Goal: Task Accomplishment & Management: Manage account settings

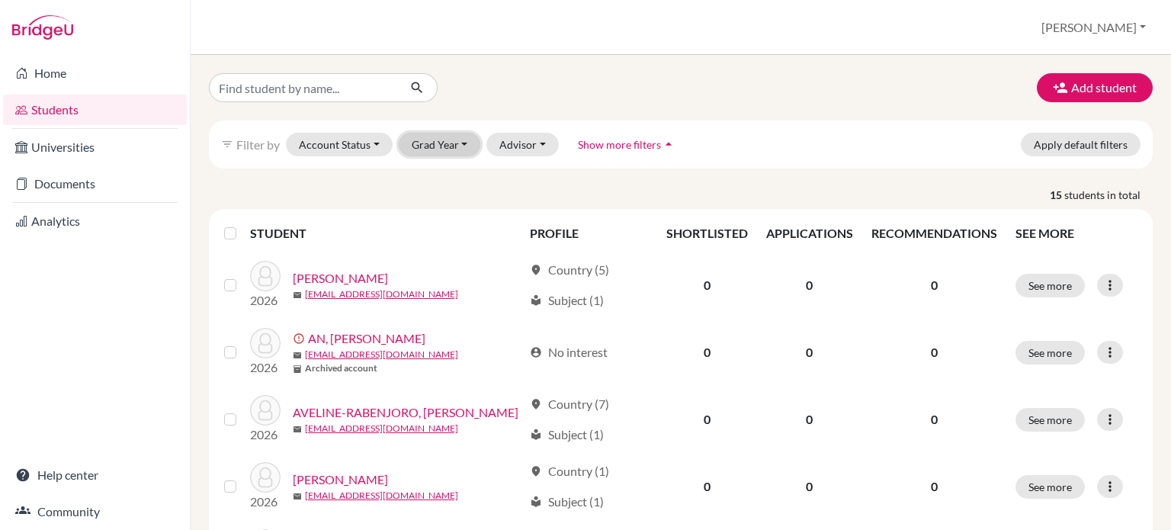
click at [466, 146] on button "Grad Year" at bounding box center [440, 145] width 82 height 24
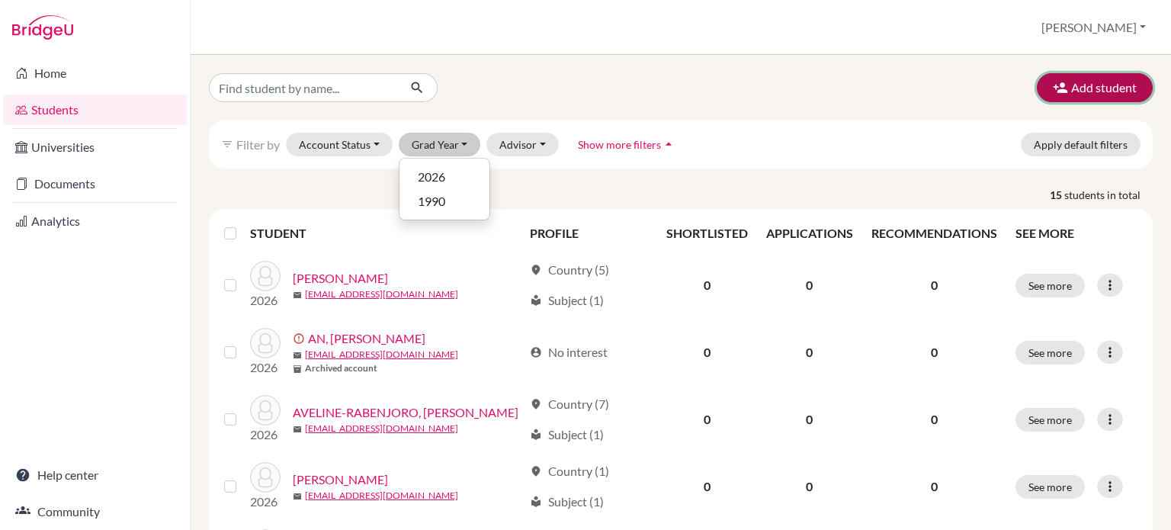
click at [1064, 82] on button "Add student" at bounding box center [1095, 87] width 116 height 29
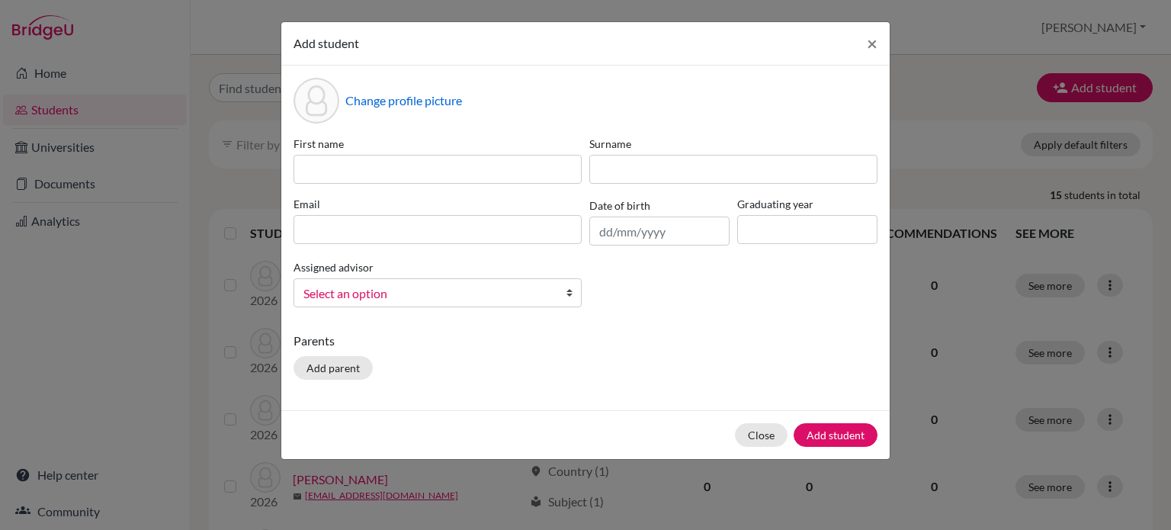
click at [775, 451] on div "Close Add student" at bounding box center [585, 434] width 608 height 49
click at [769, 443] on button "Close" at bounding box center [761, 435] width 53 height 24
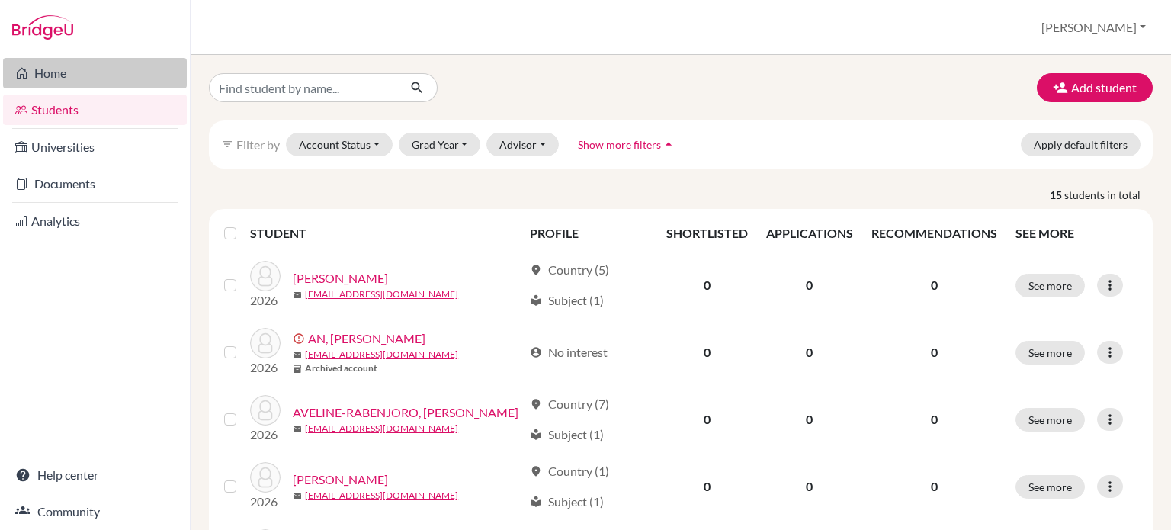
click at [24, 72] on icon at bounding box center [21, 73] width 12 height 18
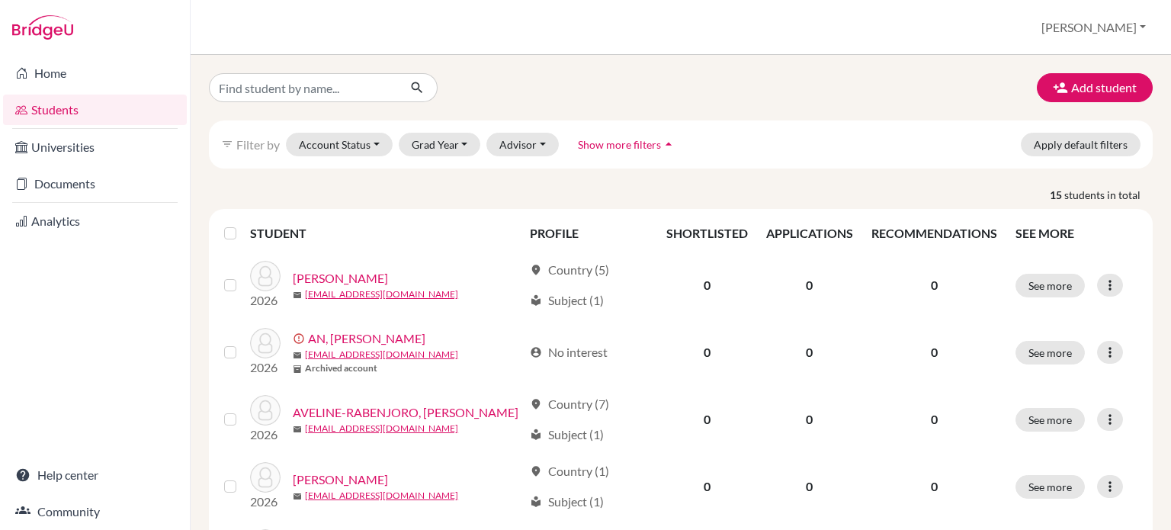
click at [997, 46] on div "Students overview Andy Profile School Settings Log out" at bounding box center [681, 27] width 980 height 55
click at [833, 33] on div "Students overview Andy Profile School Settings Log out" at bounding box center [681, 27] width 980 height 55
click at [1139, 24] on button "[PERSON_NAME]" at bounding box center [1093, 27] width 118 height 29
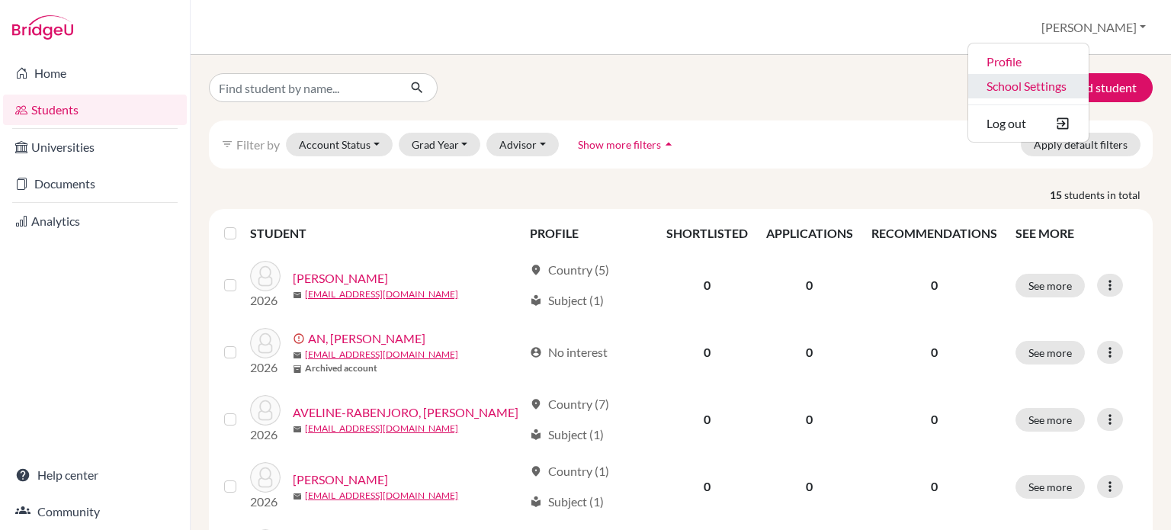
click at [1088, 93] on link "School Settings" at bounding box center [1028, 86] width 120 height 24
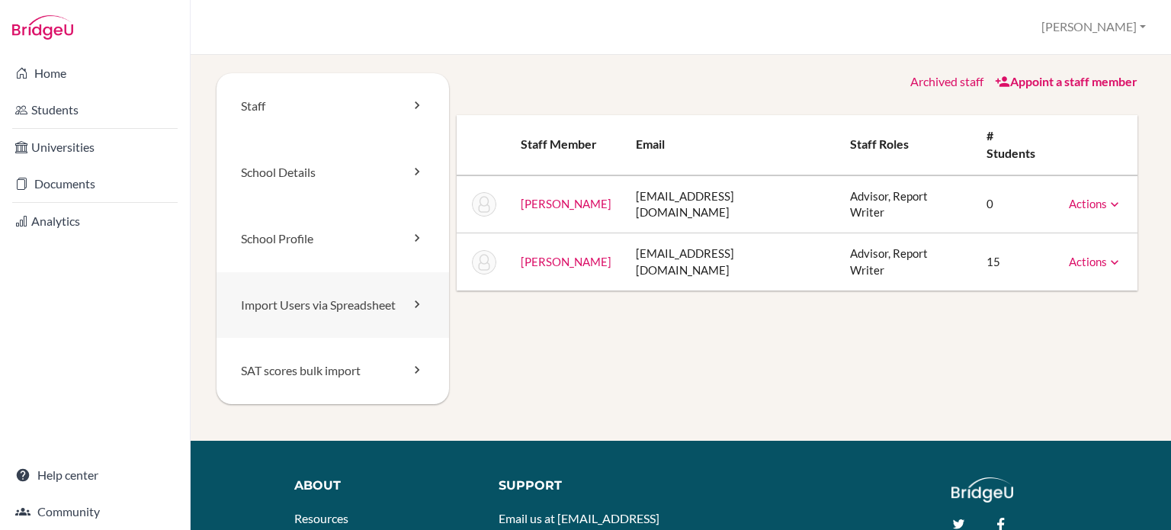
click at [404, 304] on link "Import Users via Spreadsheet" at bounding box center [332, 305] width 232 height 66
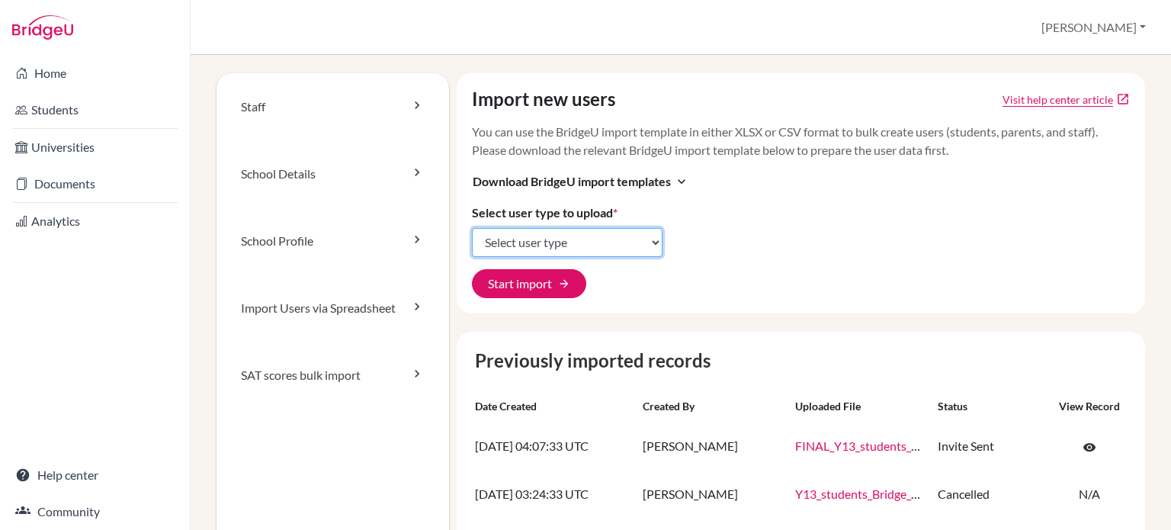
click at [642, 240] on select "Select user type Students Students and parents Parents Advisors Report writers" at bounding box center [567, 242] width 191 height 29
select select "students"
click at [472, 228] on select "Select user type Students Students and parents Parents Advisors Report writers" at bounding box center [567, 242] width 191 height 29
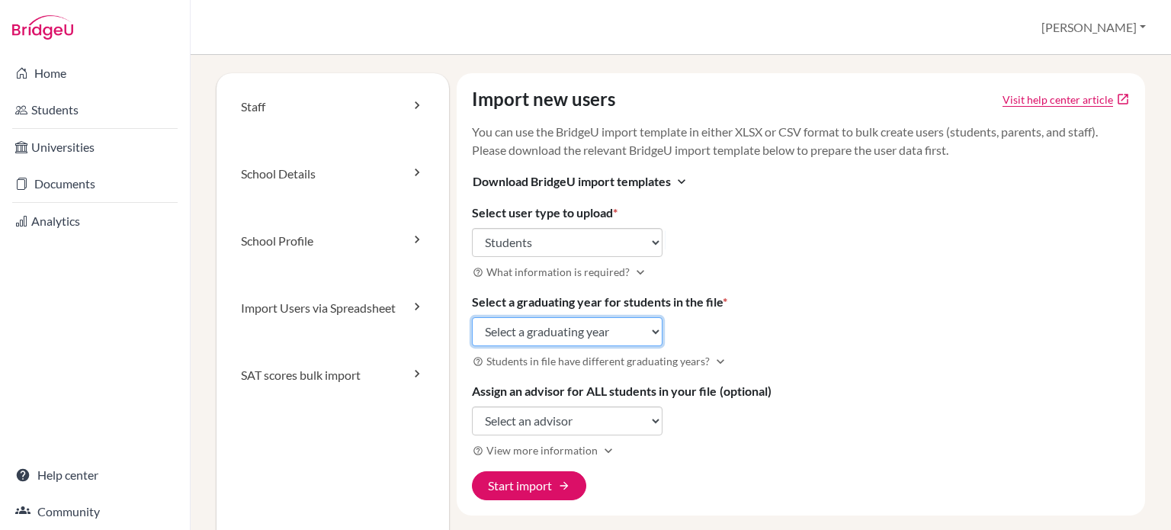
click at [640, 338] on select "Select a graduating year [DATE] 2025 2026 2027 2028 2029" at bounding box center [567, 331] width 191 height 29
select select "2027"
click at [472, 317] on select "Select a graduating year 2024 2025 2026 2027 2028 2029" at bounding box center [567, 331] width 191 height 29
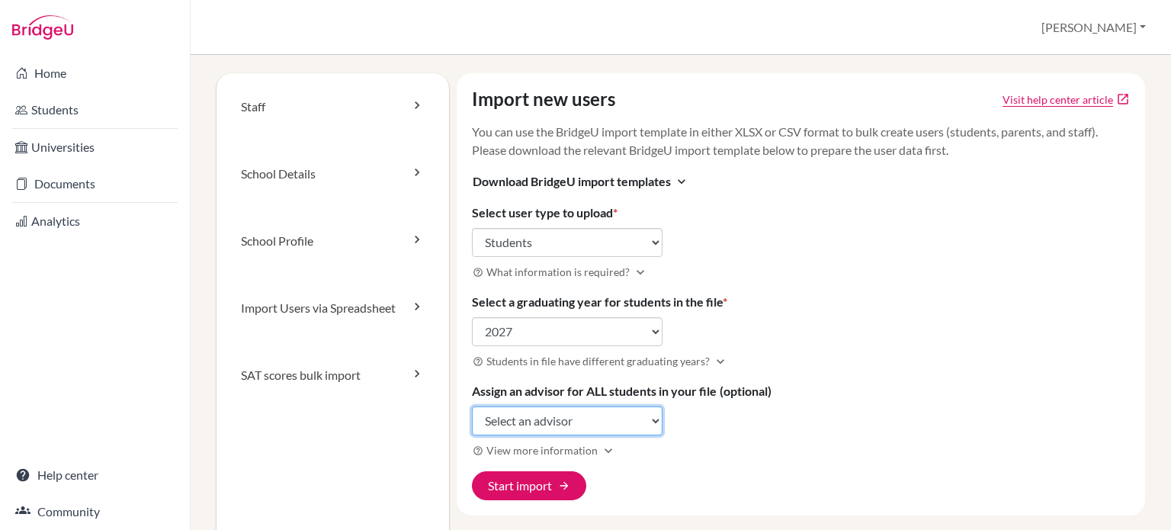
click at [642, 415] on select "Select an advisor Rob Bailey Andy Clifford" at bounding box center [567, 420] width 191 height 29
select select "454444"
click at [472, 406] on select "Select an advisor Rob Bailey Andy Clifford" at bounding box center [567, 420] width 191 height 29
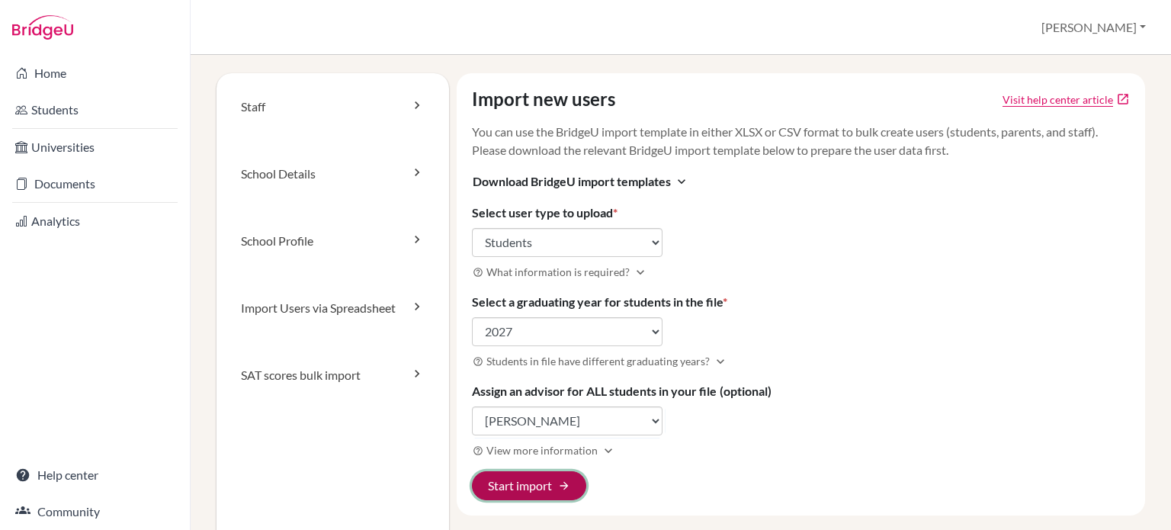
click at [550, 485] on button "Start import arrow_forward" at bounding box center [529, 485] width 114 height 29
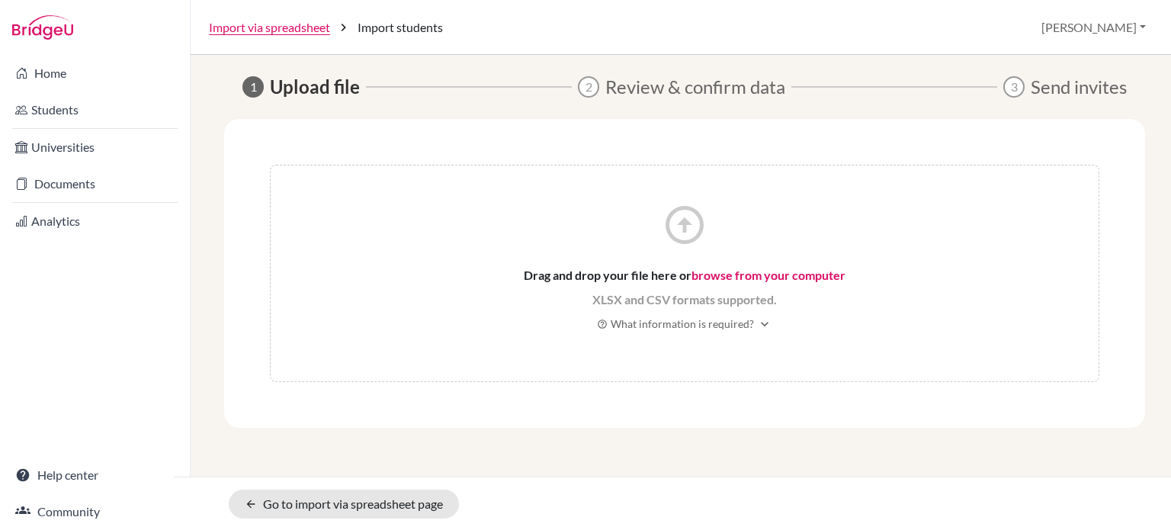
click at [761, 401] on div "arrow_circle_up Drag and drop your file here or browse from your computer XLSX …" at bounding box center [684, 273] width 921 height 309
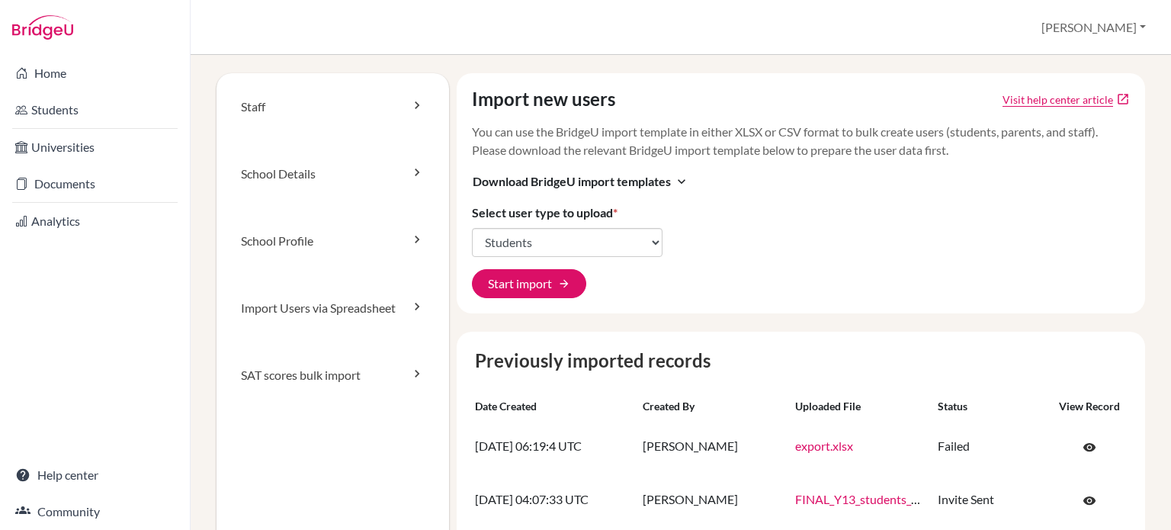
select select "students"
click at [587, 178] on span "Download BridgeU import templates" at bounding box center [572, 181] width 198 height 18
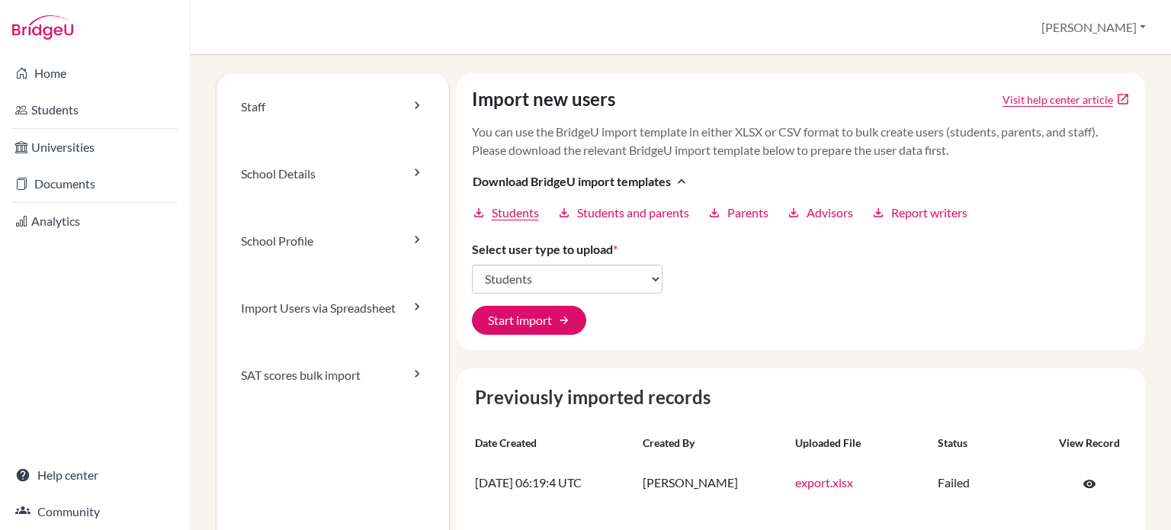
click at [512, 213] on span "Students" at bounding box center [515, 213] width 47 height 18
